Goal: Task Accomplishment & Management: Manage account settings

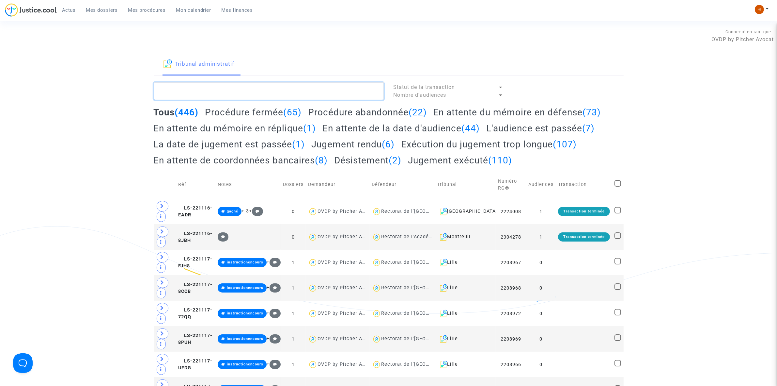
click at [369, 92] on textarea at bounding box center [269, 91] width 230 height 18
paste textarea "2512228 - Monsieur [PERSON_NAME]"
click at [367, 92] on textarea at bounding box center [269, 91] width 230 height 18
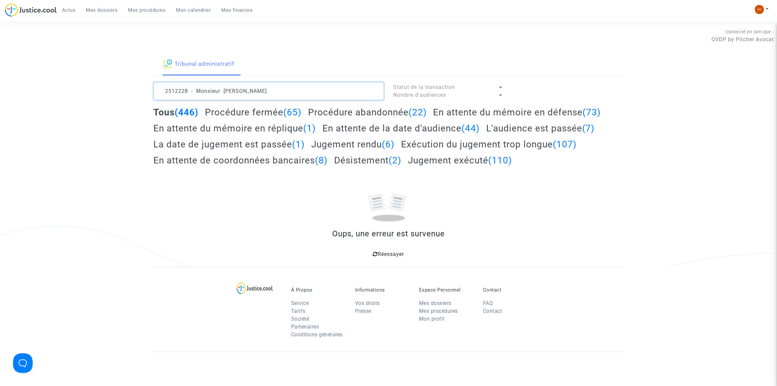
drag, startPoint x: 279, startPoint y: 87, endPoint x: 189, endPoint y: 94, distance: 90.4
click at [189, 94] on textarea at bounding box center [269, 91] width 230 height 18
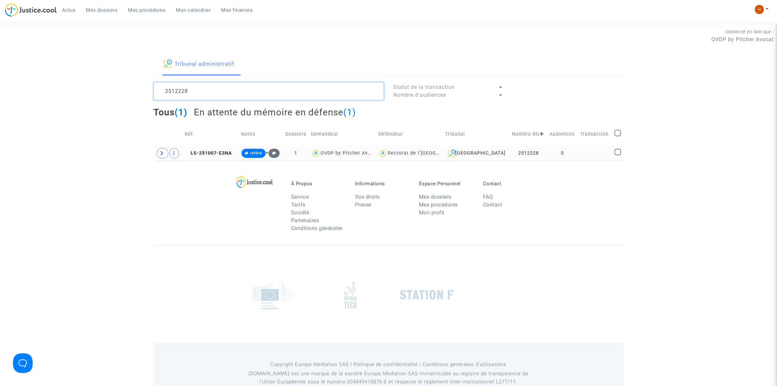
type textarea "2512228"
click at [567, 152] on td "0" at bounding box center [562, 153] width 31 height 15
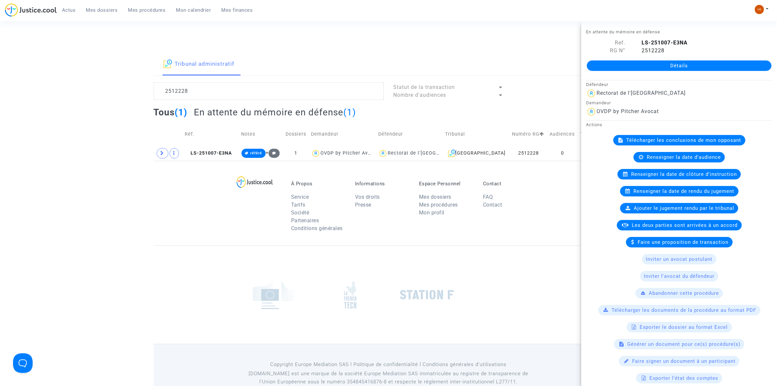
click at [609, 68] on link "Détails" at bounding box center [679, 65] width 185 height 10
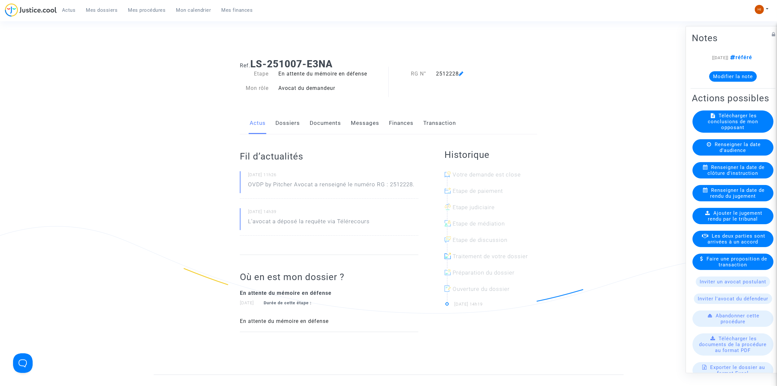
click at [329, 122] on link "Documents" at bounding box center [325, 123] width 31 height 22
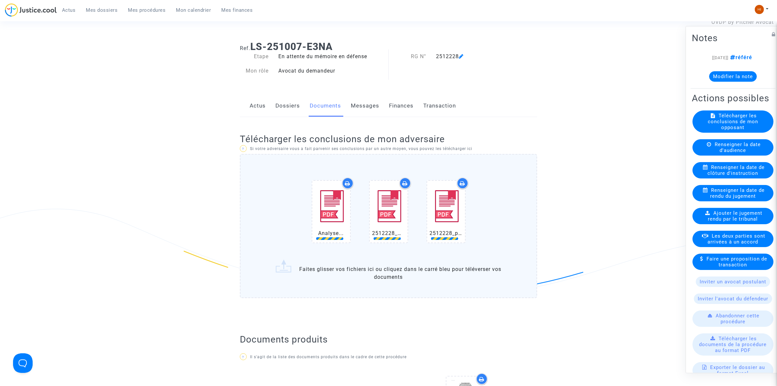
scroll to position [41, 0]
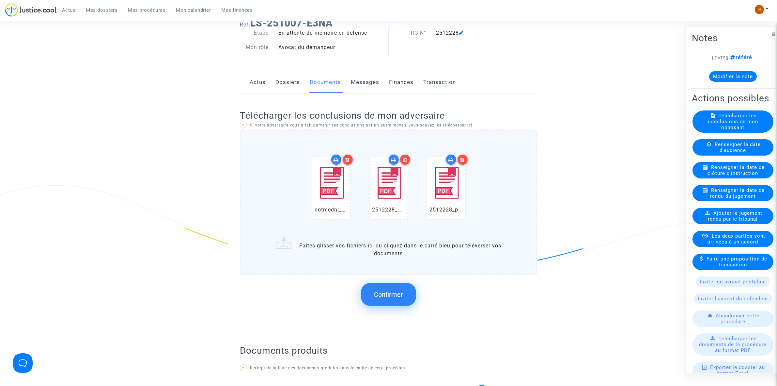
click at [389, 299] on button "Confirmer" at bounding box center [388, 294] width 55 height 23
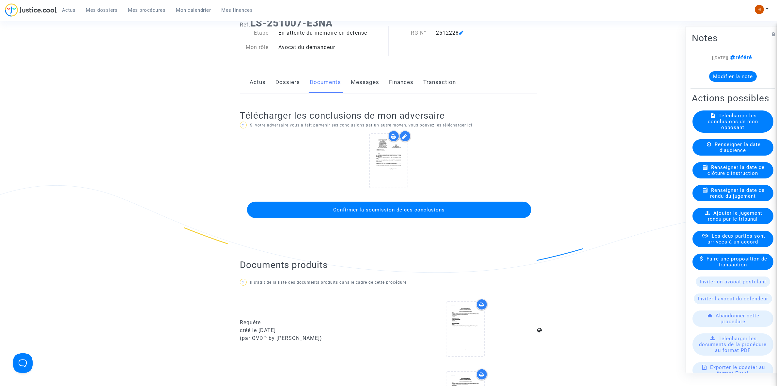
click at [405, 208] on span "Confirmer la soumission de ces conclusions" at bounding box center [390, 210] width 112 height 6
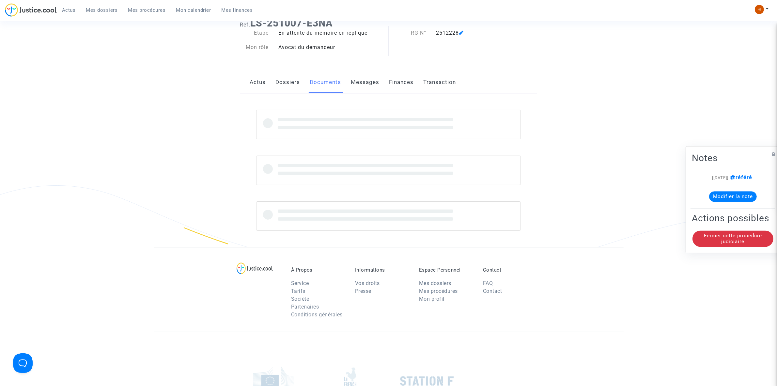
scroll to position [0, 0]
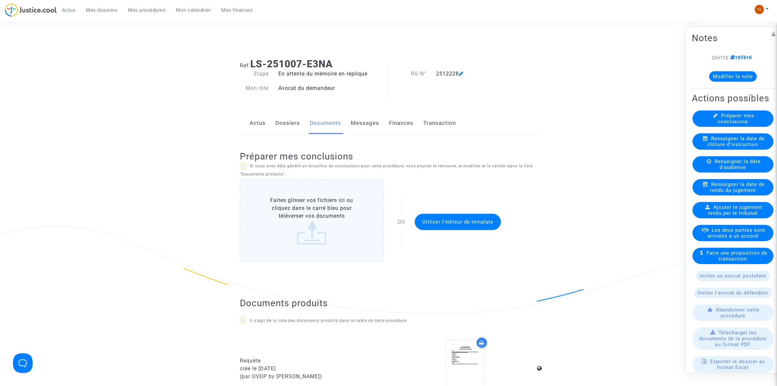
click at [743, 82] on div "[[DATE]] référé Modifier la note" at bounding box center [733, 69] width 82 height 33
click at [748, 76] on button "Modifier la note" at bounding box center [733, 76] width 48 height 10
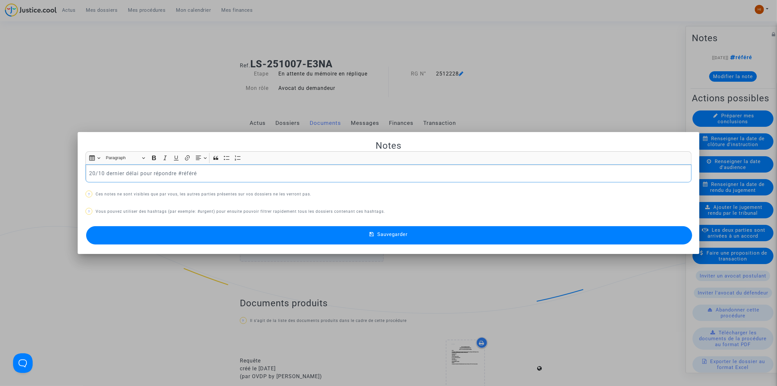
click at [403, 229] on button "Sauvegarder" at bounding box center [389, 235] width 606 height 18
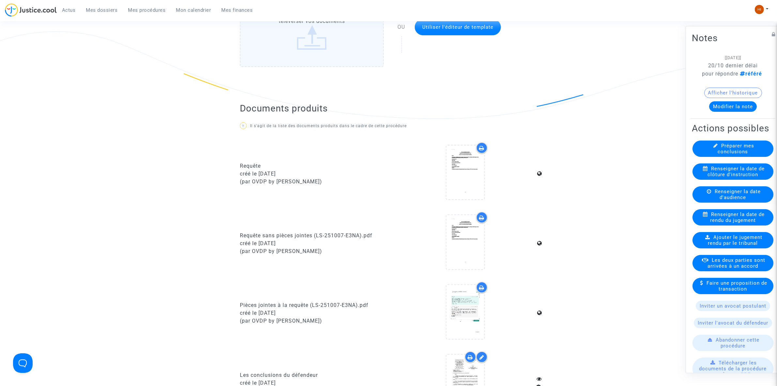
scroll to position [163, 0]
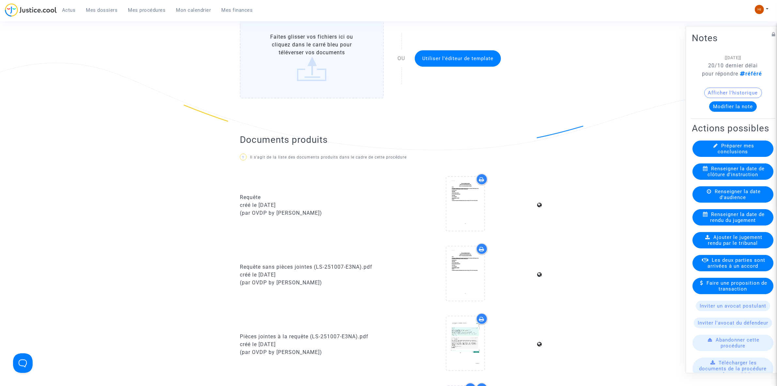
drag, startPoint x: 159, startPoint y: 9, endPoint x: 218, endPoint y: 25, distance: 61.2
click at [158, 9] on span "Mes procédures" at bounding box center [147, 10] width 38 height 6
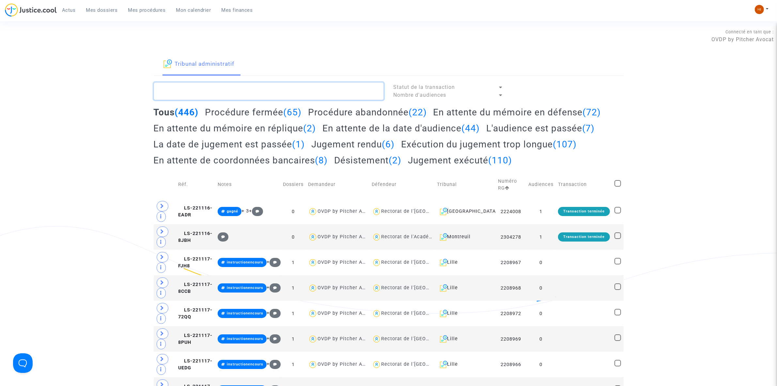
click at [294, 98] on textarea at bounding box center [269, 91] width 230 height 18
paste textarea "2411406"
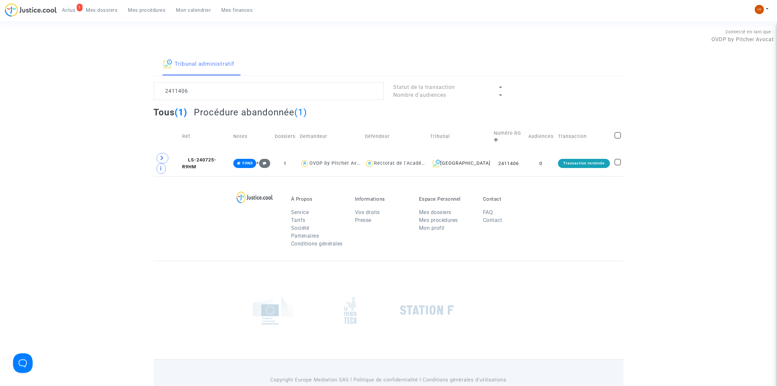
click at [215, 144] on td "Réf." at bounding box center [205, 136] width 51 height 28
click at [213, 157] on span "LS-240725-R9HM" at bounding box center [199, 163] width 34 height 13
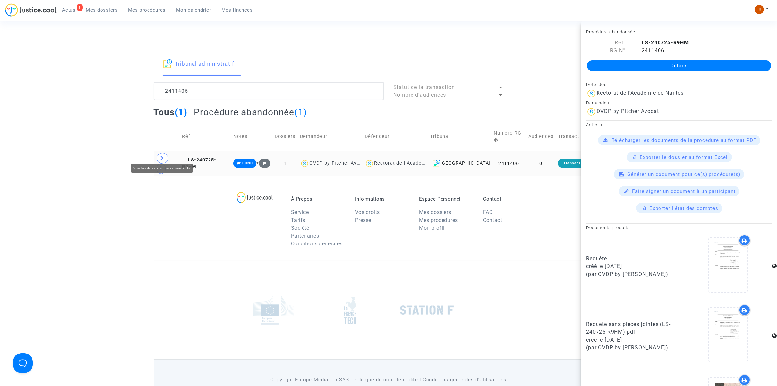
click at [163, 156] on icon at bounding box center [163, 157] width 4 height 5
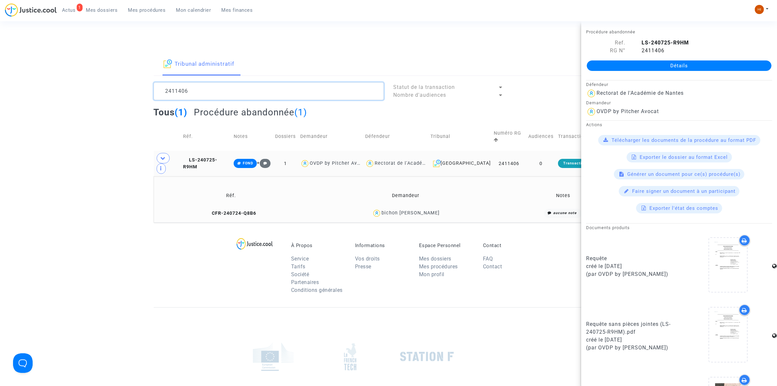
drag, startPoint x: 220, startPoint y: 90, endPoint x: 84, endPoint y: 85, distance: 135.9
click at [84, 85] on div "Tribunal administratif 2411406 Statut de la transaction Nombre d'audiences Tous…" at bounding box center [388, 137] width 777 height 169
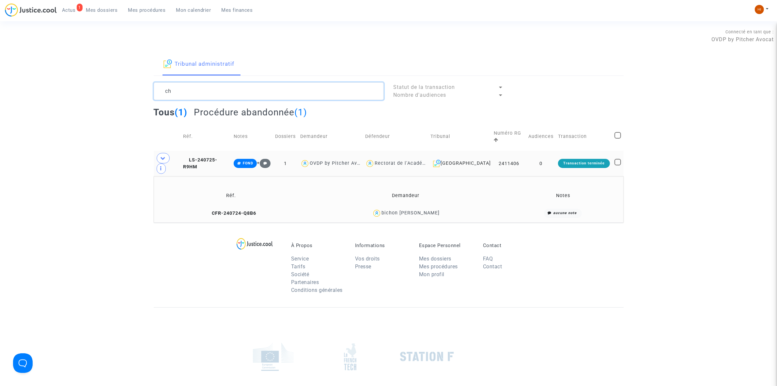
type textarea "c"
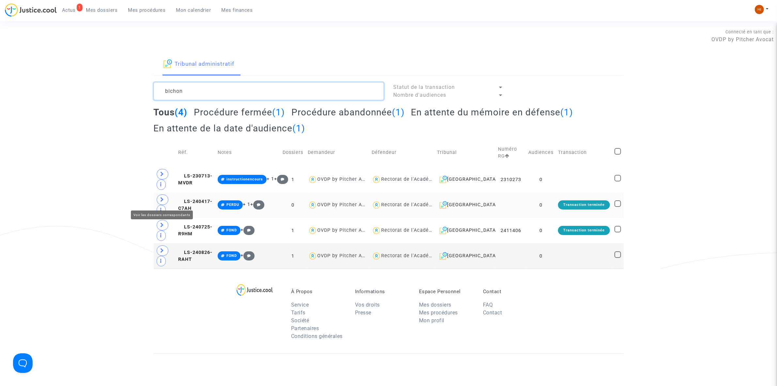
type textarea "bichon"
click at [164, 198] on icon at bounding box center [163, 199] width 4 height 5
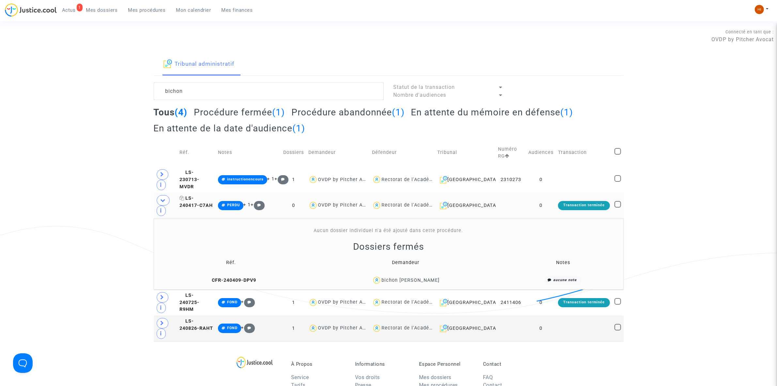
click at [211, 203] on span "LS-240417-C7AH" at bounding box center [196, 201] width 33 height 13
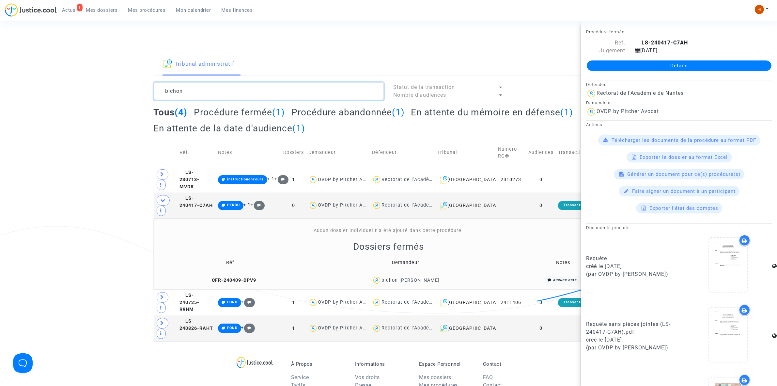
click at [208, 93] on textarea at bounding box center [269, 91] width 230 height 18
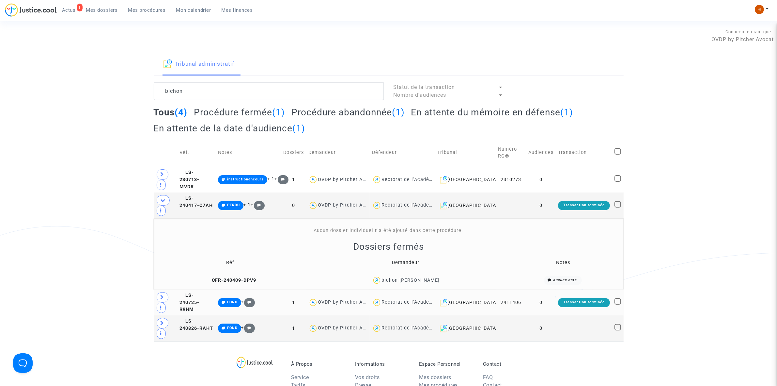
click at [207, 295] on td "LS-240725-R9HM" at bounding box center [196, 302] width 39 height 26
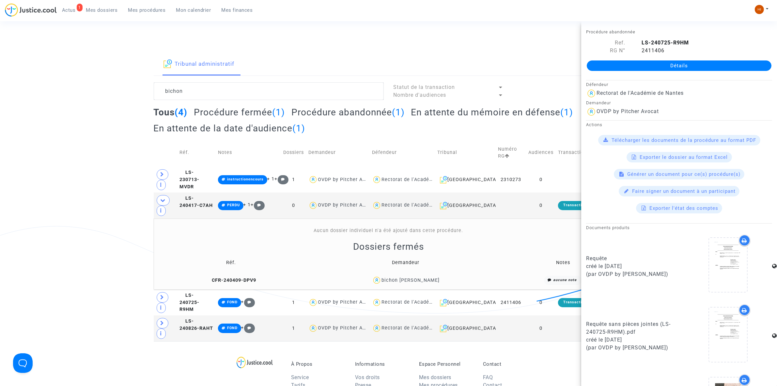
click at [672, 66] on link "Détails" at bounding box center [679, 65] width 185 height 10
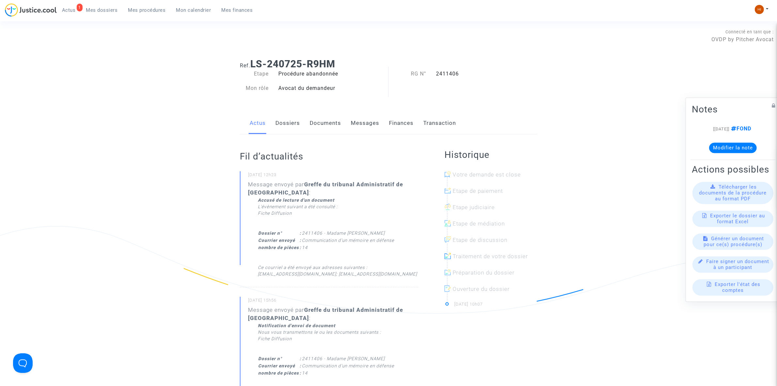
click at [331, 124] on link "Documents" at bounding box center [325, 123] width 31 height 22
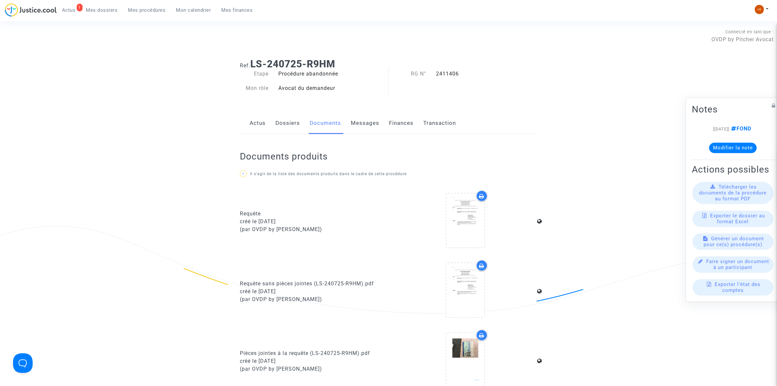
click at [286, 126] on link "Dossiers" at bounding box center [288, 123] width 24 height 22
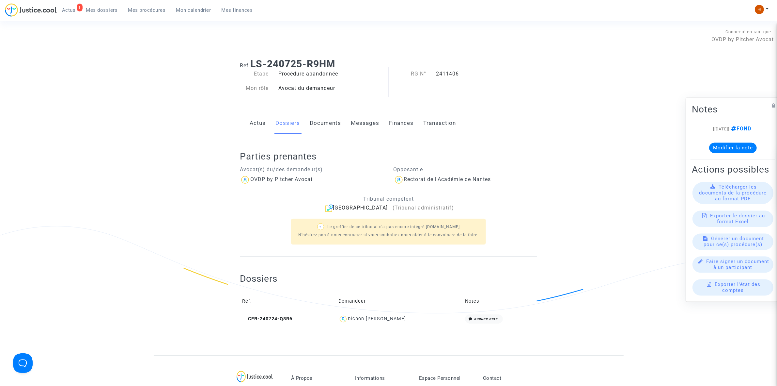
click at [259, 122] on link "Actus" at bounding box center [258, 123] width 16 height 22
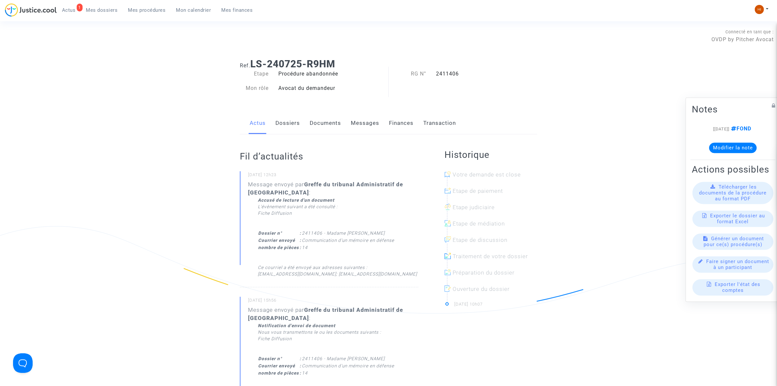
click at [322, 121] on link "Documents" at bounding box center [325, 123] width 31 height 22
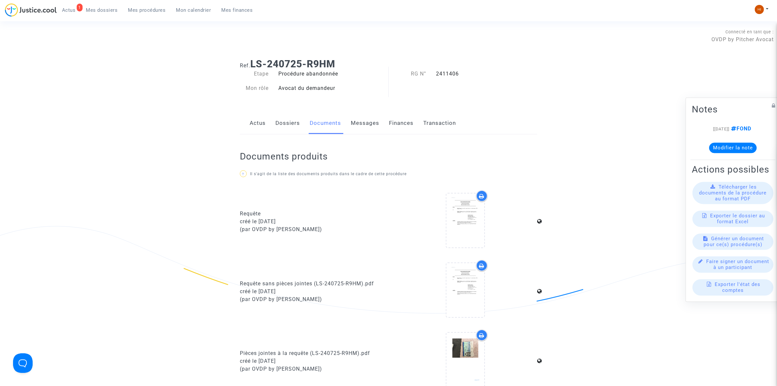
click at [291, 123] on link "Dossiers" at bounding box center [288, 123] width 24 height 22
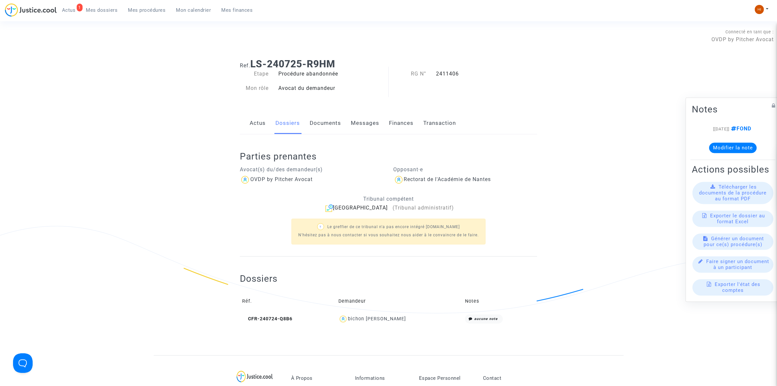
click at [324, 118] on link "Documents" at bounding box center [325, 123] width 31 height 22
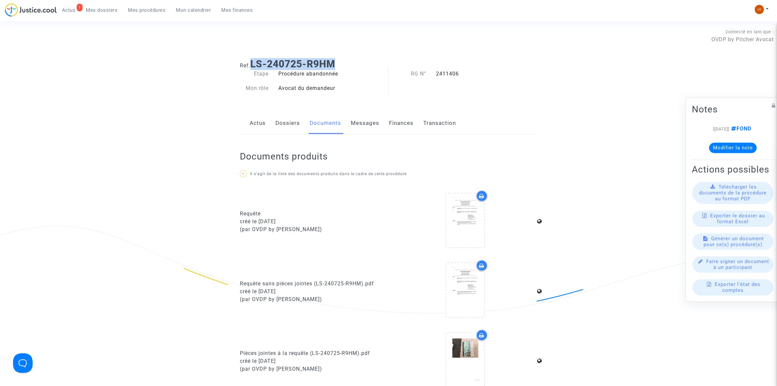
drag, startPoint x: 340, startPoint y: 61, endPoint x: 250, endPoint y: 64, distance: 89.5
click at [250, 64] on h1 "Ref. LS-240725-R9HM" at bounding box center [388, 64] width 297 height 12
copy h1 "LS-240725-R9HM"
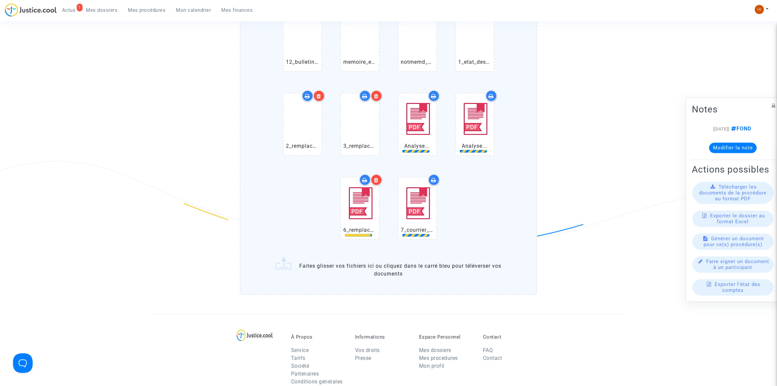
scroll to position [530, 0]
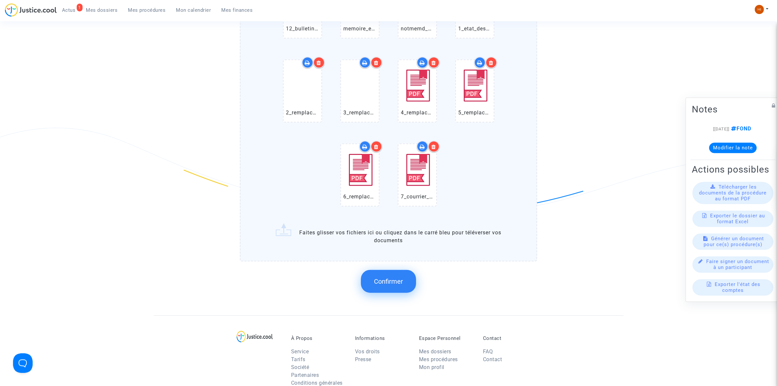
click at [392, 277] on span "Confirmer" at bounding box center [388, 281] width 29 height 8
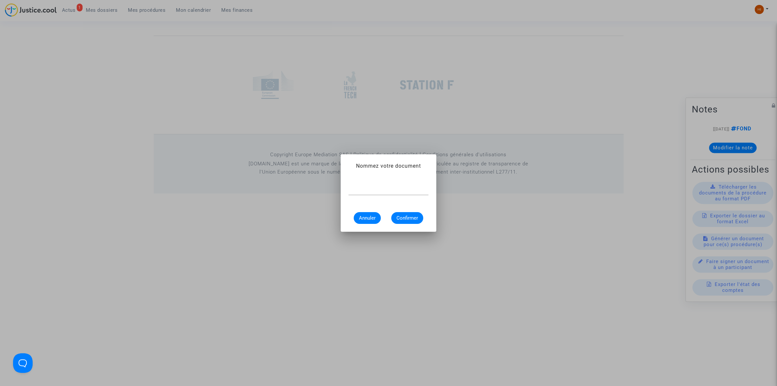
scroll to position [0, 0]
click at [384, 193] on div at bounding box center [389, 187] width 80 height 15
type input "m"
type input "Mémoire en défense"
click at [403, 217] on span "Confirmer" at bounding box center [408, 218] width 22 height 6
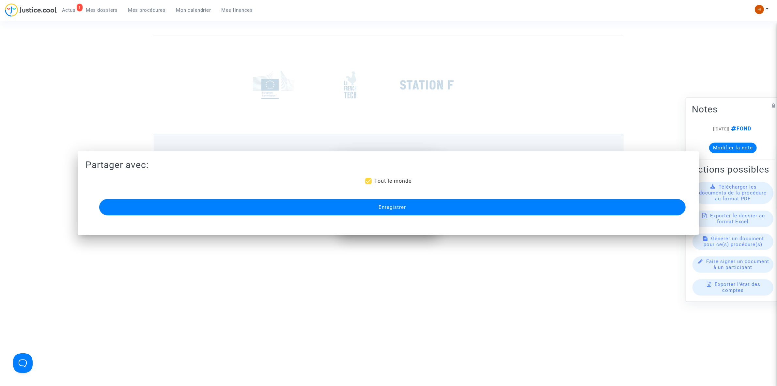
scroll to position [337, 0]
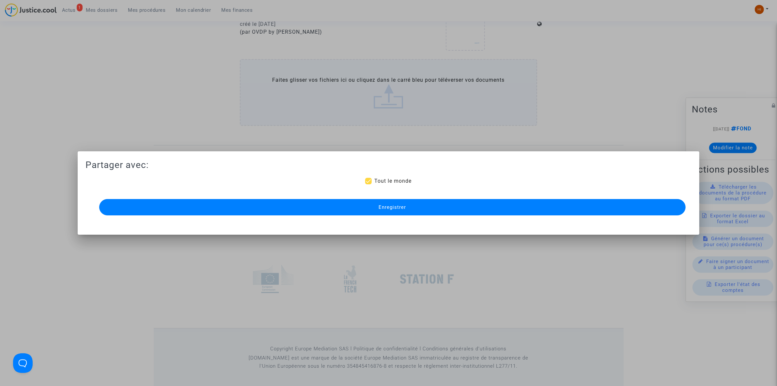
click at [379, 208] on span "Enregistrer" at bounding box center [392, 207] width 27 height 6
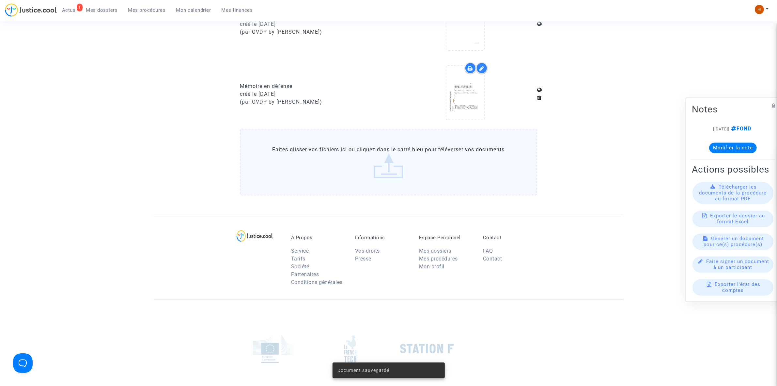
drag, startPoint x: 156, startPoint y: 14, endPoint x: 239, endPoint y: 33, distance: 85.1
click at [154, 14] on link "Mes procédures" at bounding box center [147, 10] width 48 height 10
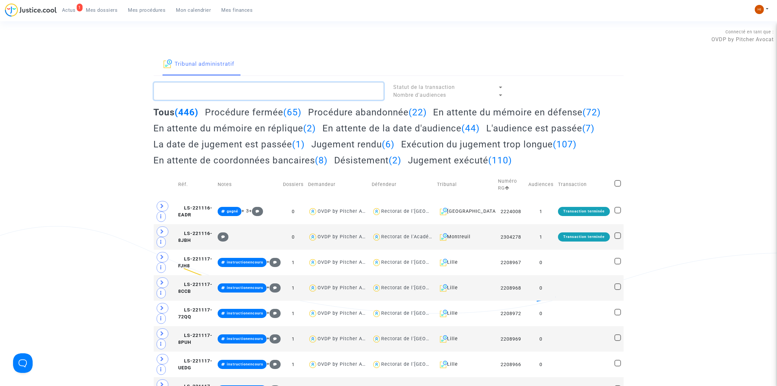
click at [319, 92] on textarea at bounding box center [269, 91] width 230 height 18
click at [184, 95] on textarea at bounding box center [269, 91] width 230 height 18
paste textarea "[PERSON_NAME]"
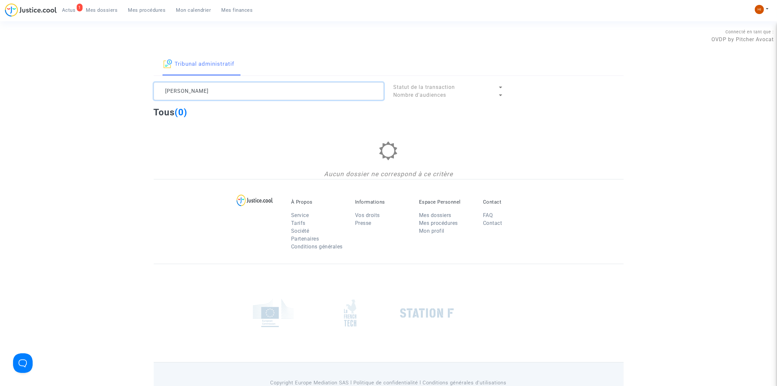
click at [218, 90] on textarea at bounding box center [269, 91] width 230 height 18
drag, startPoint x: 218, startPoint y: 90, endPoint x: 208, endPoint y: 90, distance: 10.1
click at [208, 90] on textarea at bounding box center [269, 91] width 230 height 18
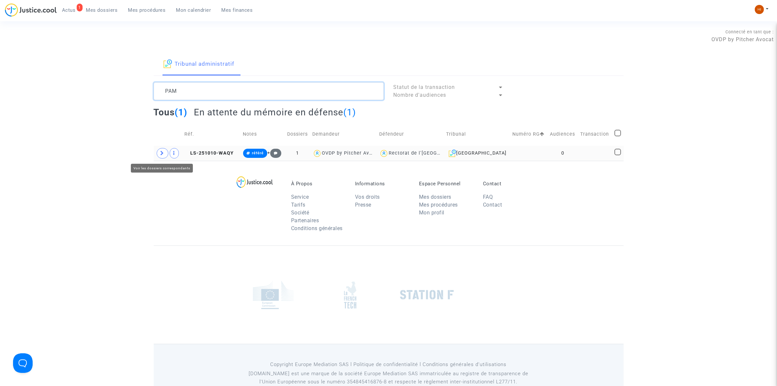
type textarea "PAM"
click at [162, 152] on icon at bounding box center [163, 152] width 4 height 5
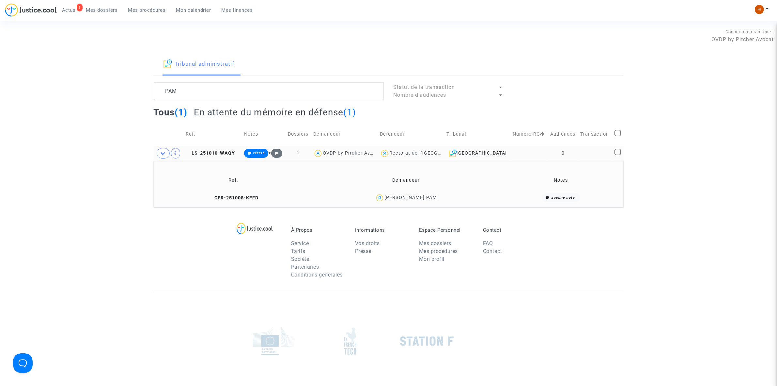
click at [549, 149] on td "0" at bounding box center [563, 153] width 30 height 15
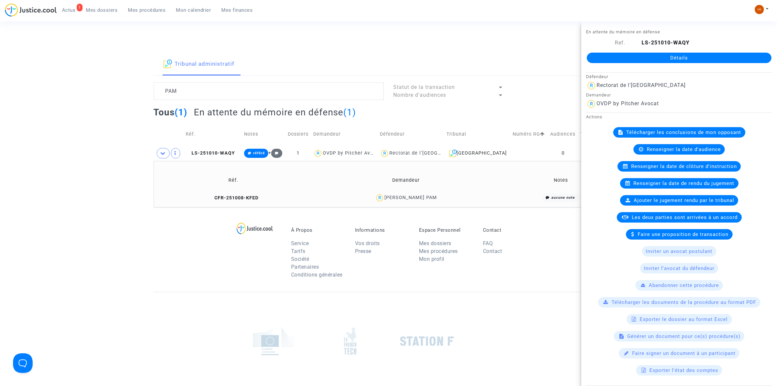
click at [704, 62] on link "Détails" at bounding box center [679, 58] width 185 height 10
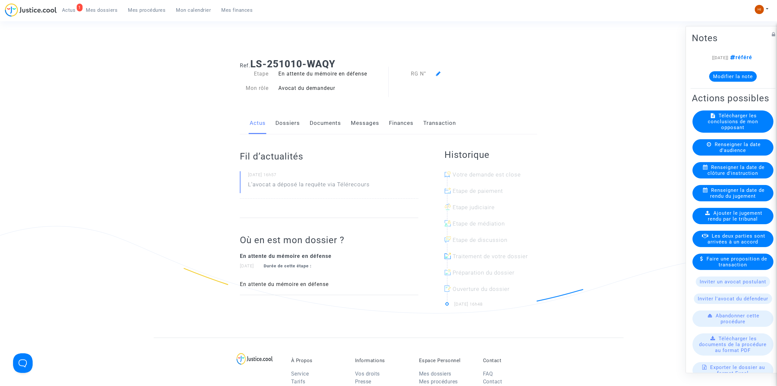
click at [436, 72] on icon at bounding box center [438, 73] width 5 height 5
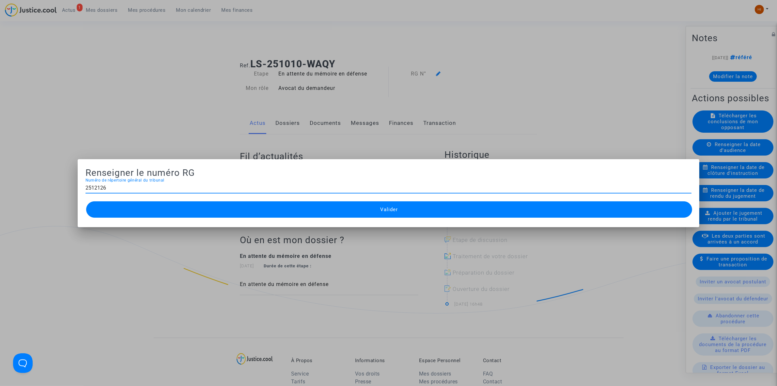
type input "2512126"
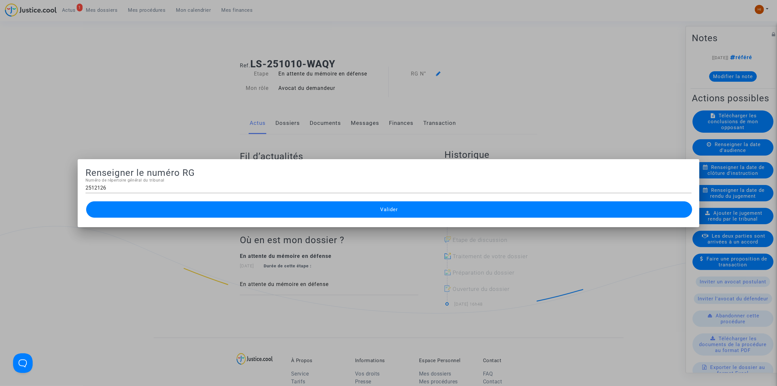
click at [411, 204] on button "Valider" at bounding box center [389, 209] width 606 height 16
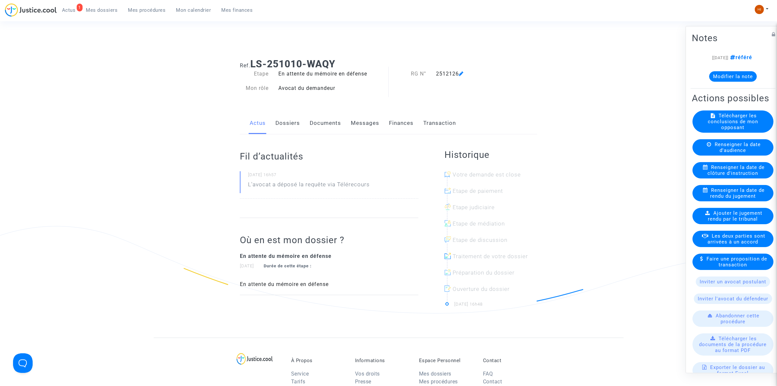
drag, startPoint x: 154, startPoint y: 7, endPoint x: 175, endPoint y: 8, distance: 20.6
click at [154, 7] on span "Mes procédures" at bounding box center [147, 10] width 38 height 6
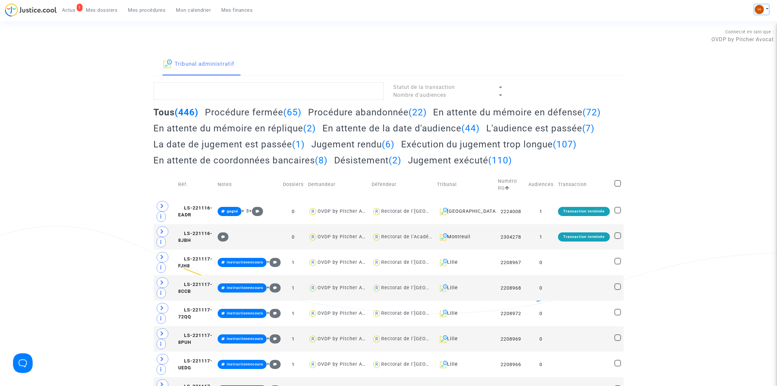
click at [766, 9] on button at bounding box center [762, 10] width 14 height 10
click at [749, 35] on link "Changer de compte" at bounding box center [736, 33] width 66 height 10
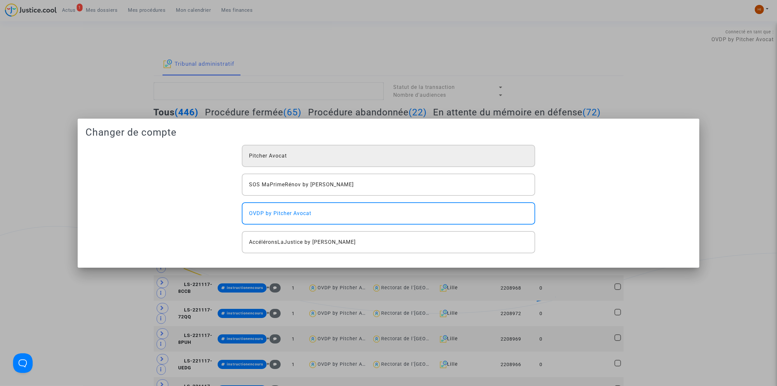
click at [403, 156] on div "Pitcher Avocat" at bounding box center [388, 156] width 293 height 22
